Goal: Obtain resource: Download file/media

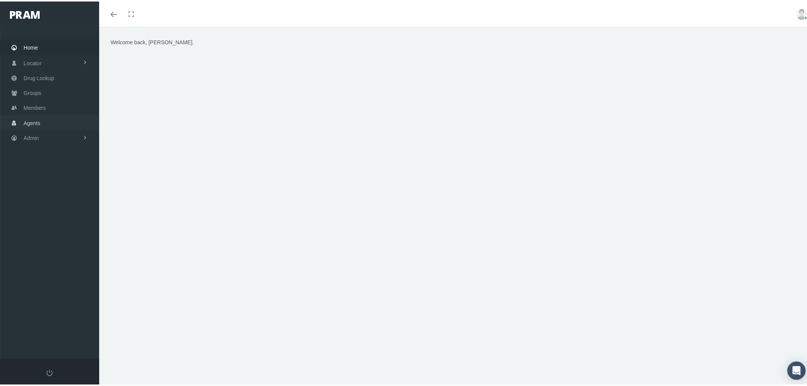
click at [54, 120] on link "Agents" at bounding box center [49, 121] width 99 height 15
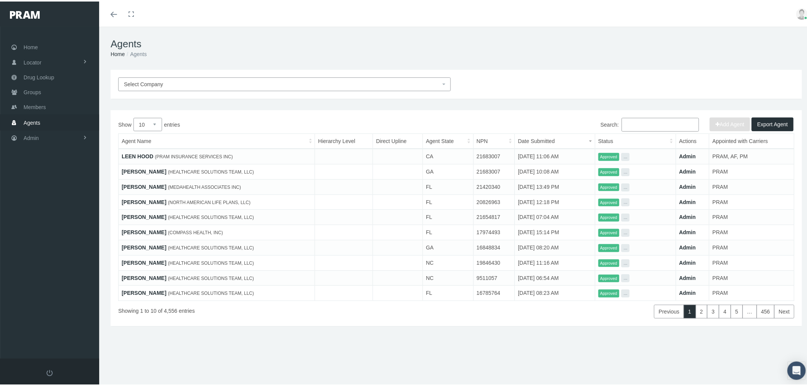
click at [311, 85] on span "Select Company" at bounding box center [282, 83] width 317 height 8
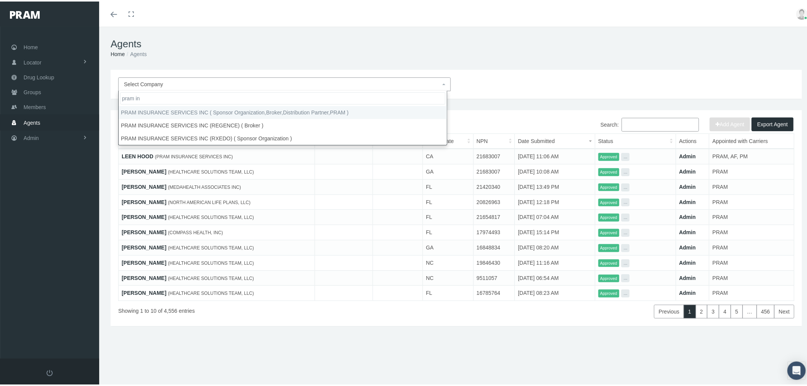
type input "pram in"
select select "53"
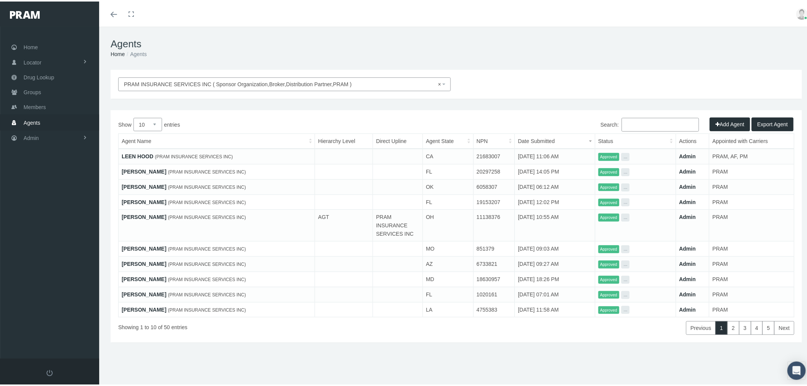
click at [649, 122] on input "Search:" at bounding box center [660, 123] width 77 height 14
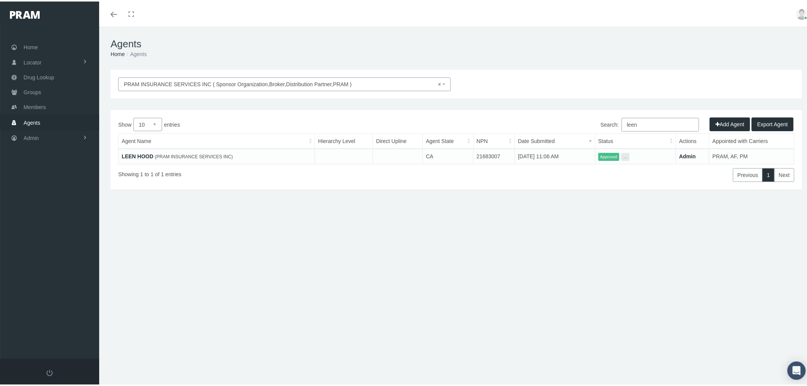
type input "leen"
click at [140, 153] on link "LEEN HOOD" at bounding box center [138, 155] width 32 height 6
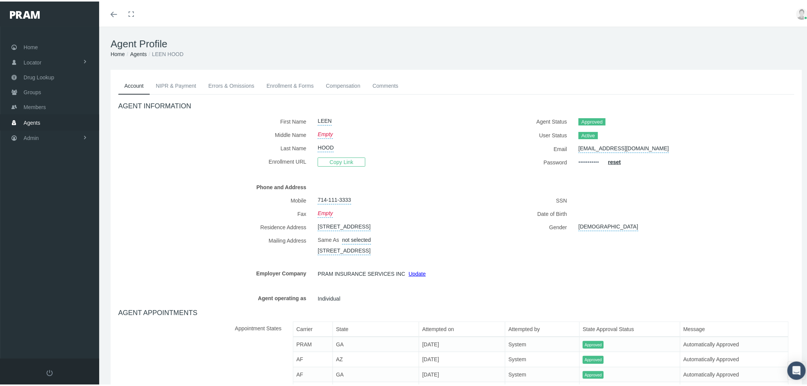
drag, startPoint x: 179, startPoint y: 81, endPoint x: 191, endPoint y: 85, distance: 13.5
click at [179, 81] on link "NIPR & Payment" at bounding box center [176, 84] width 53 height 17
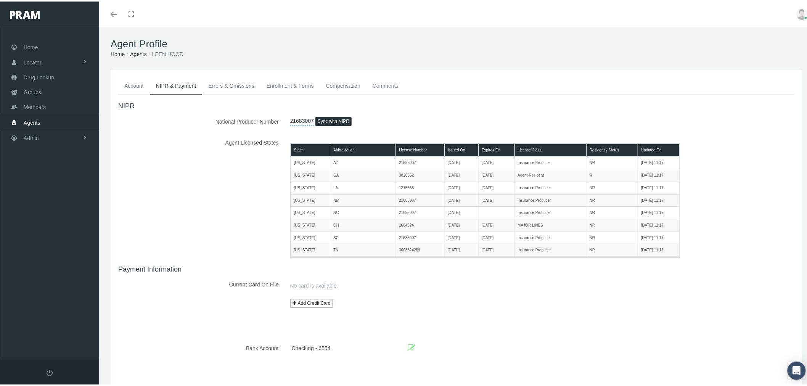
click at [235, 86] on link "Errors & Omissions" at bounding box center [231, 84] width 58 height 17
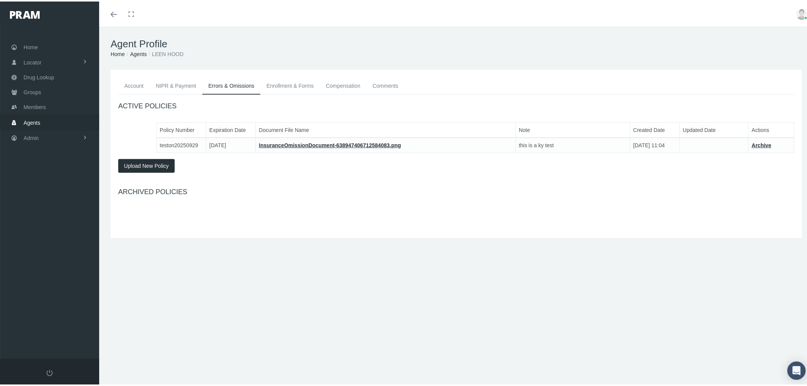
click at [282, 86] on link "Enrollment & Forms" at bounding box center [291, 84] width 60 height 17
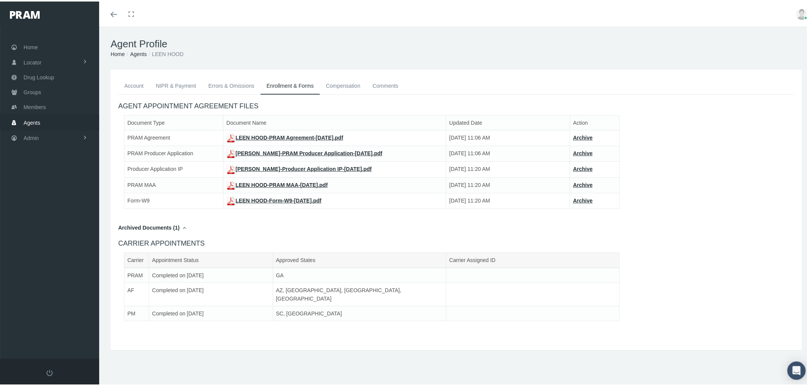
click at [253, 137] on link "LEEN HOOD-PRAM Agreement-Sep 29, 2025.pdf" at bounding box center [285, 136] width 117 height 6
click at [332, 151] on link "LEEN HOOD-PRAM Producer Application-Sep 29, 2025.pdf" at bounding box center [305, 152] width 156 height 6
click at [298, 167] on link "LEEN HOOD-Producer Application IP-Sep 29, 2025.pdf" at bounding box center [299, 167] width 145 height 6
click at [306, 185] on link "LEEN HOOD-PRAM MAA-Sep 29, 2025.pdf" at bounding box center [277, 183] width 101 height 6
click at [304, 197] on link "LEEN HOOD-Form-W9-Sep 29, 2025.pdf" at bounding box center [274, 199] width 95 height 6
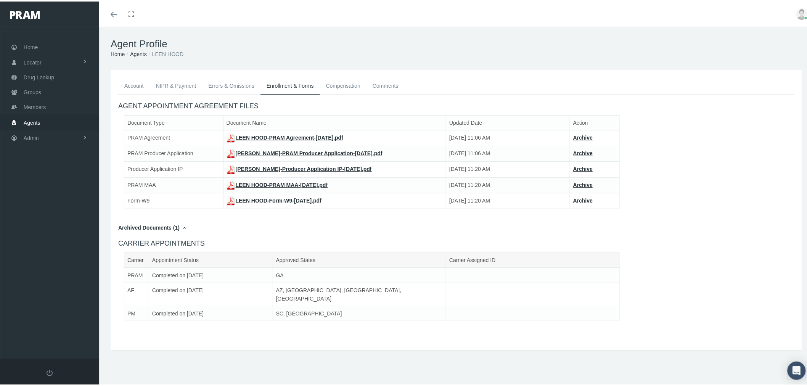
click at [169, 223] on link "Archived Documents (1)" at bounding box center [152, 226] width 68 height 6
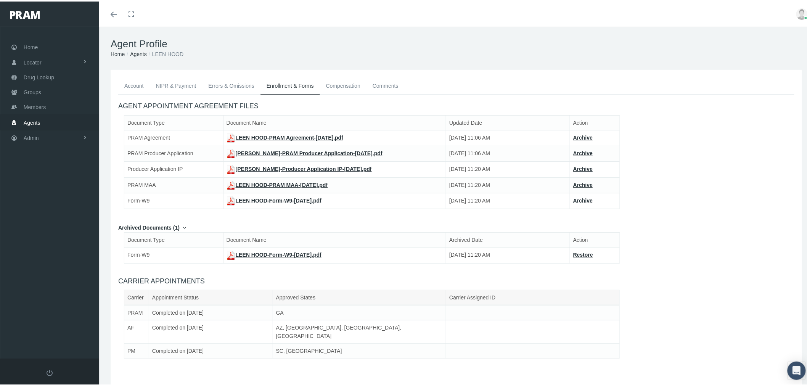
click at [169, 227] on link "Archived Documents (1)" at bounding box center [152, 226] width 68 height 6
